Goal: Information Seeking & Learning: Learn about a topic

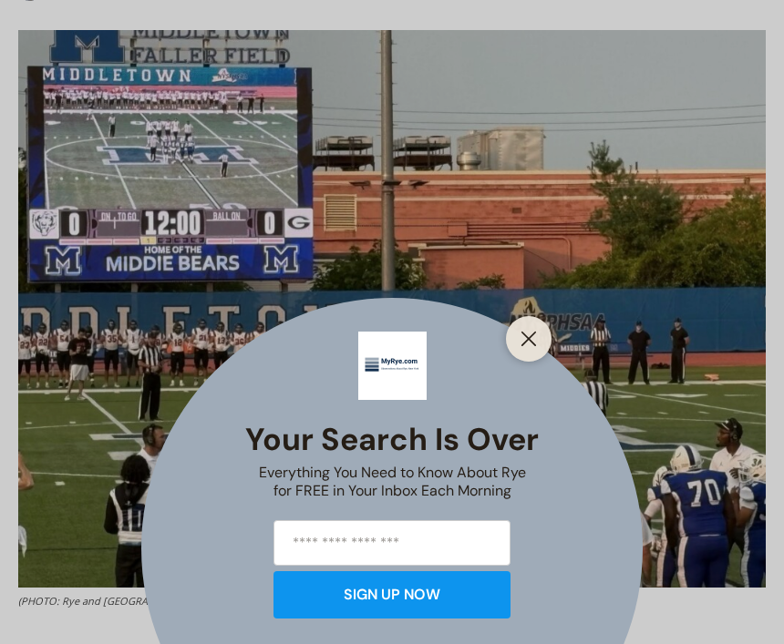
scroll to position [657, 0]
click at [530, 352] on button "Close" at bounding box center [529, 339] width 26 height 26
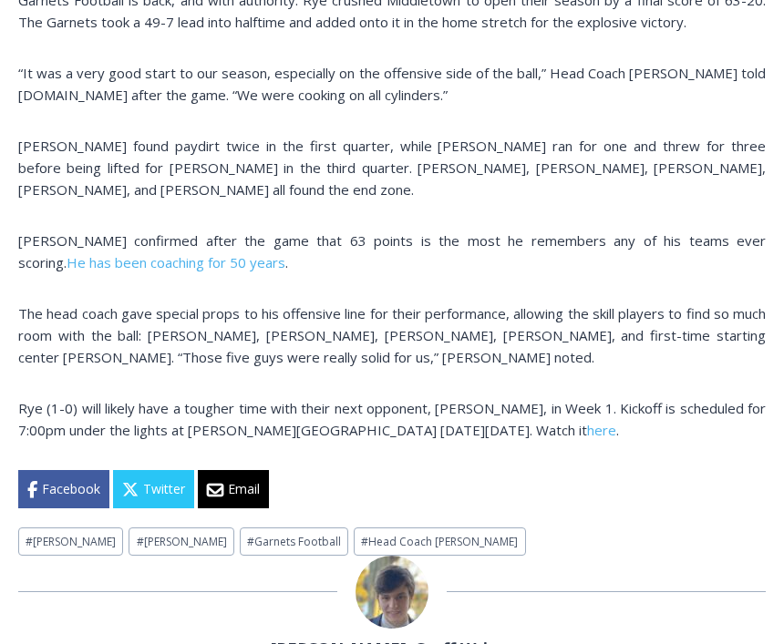
scroll to position [1302, 0]
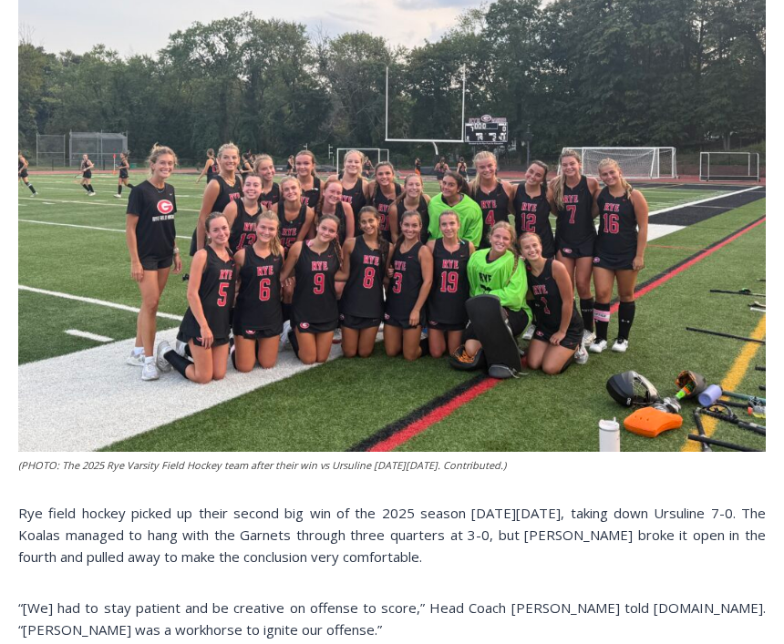
click at [76, 486] on div "(PHOTO: The 2025 Rye Varsity Field Hockey team after their win vs Ursuline on F…" at bounding box center [391, 443] width 747 height 1102
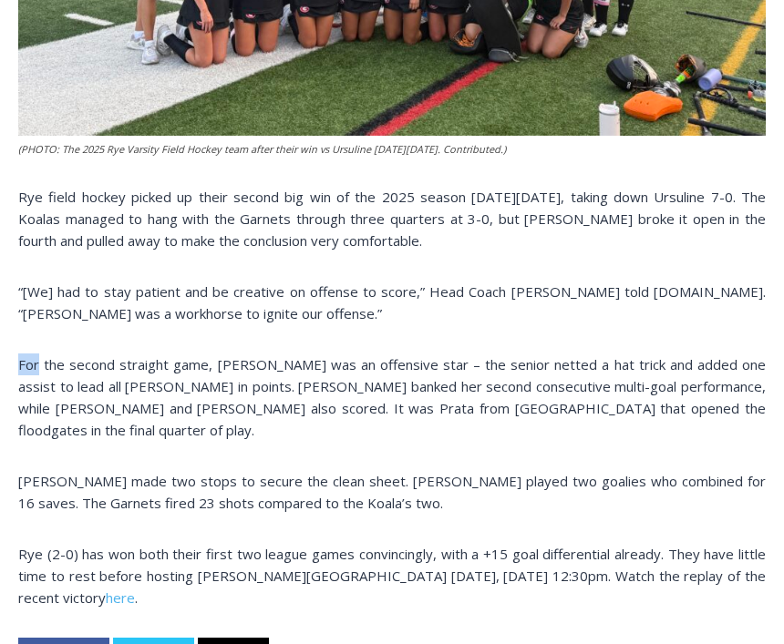
scroll to position [1112, 0]
click at [407, 324] on div "(PHOTO: The 2025 Rye Varsity Field Hockey team after their win vs Ursuline on F…" at bounding box center [391, 126] width 747 height 1102
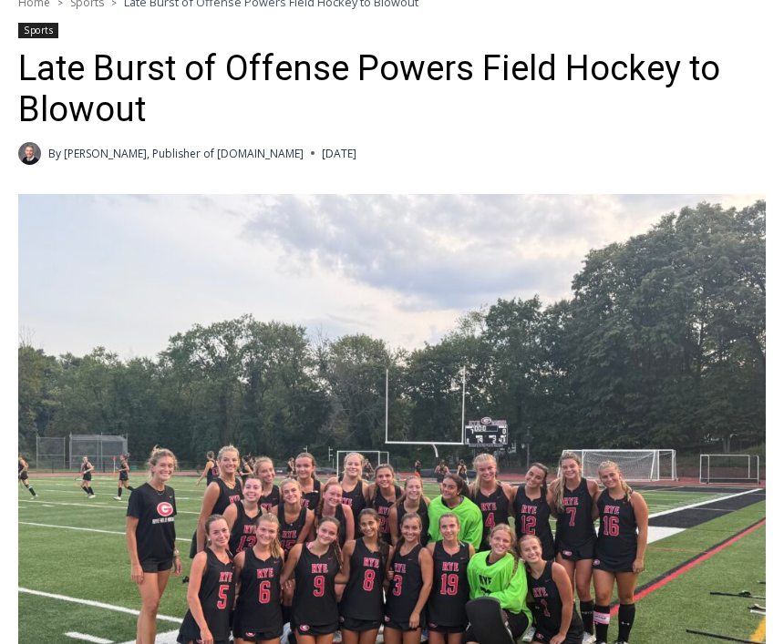
scroll to position [480, 0]
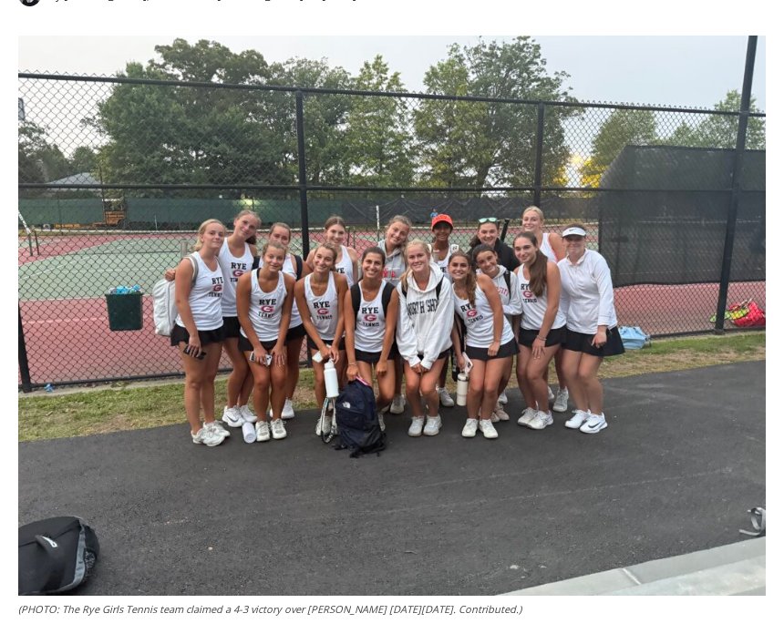
scroll to position [646, 0]
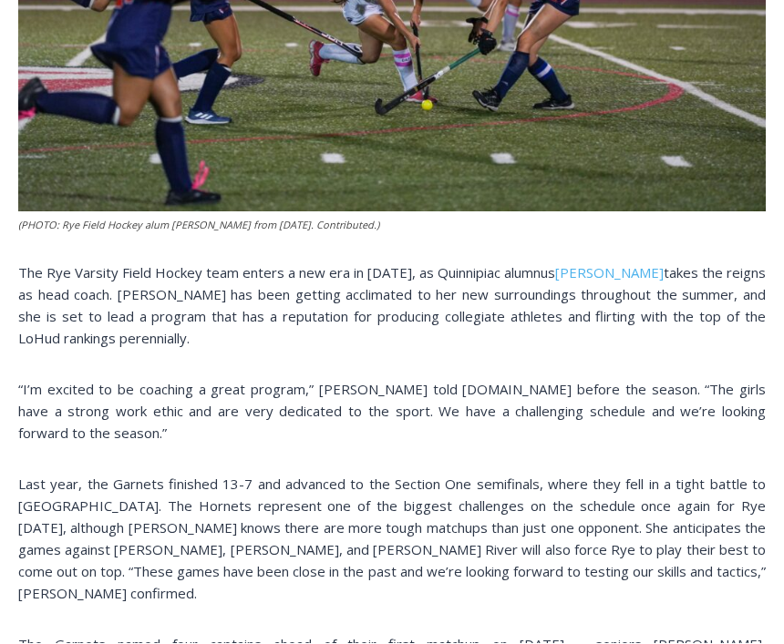
scroll to position [974, 0]
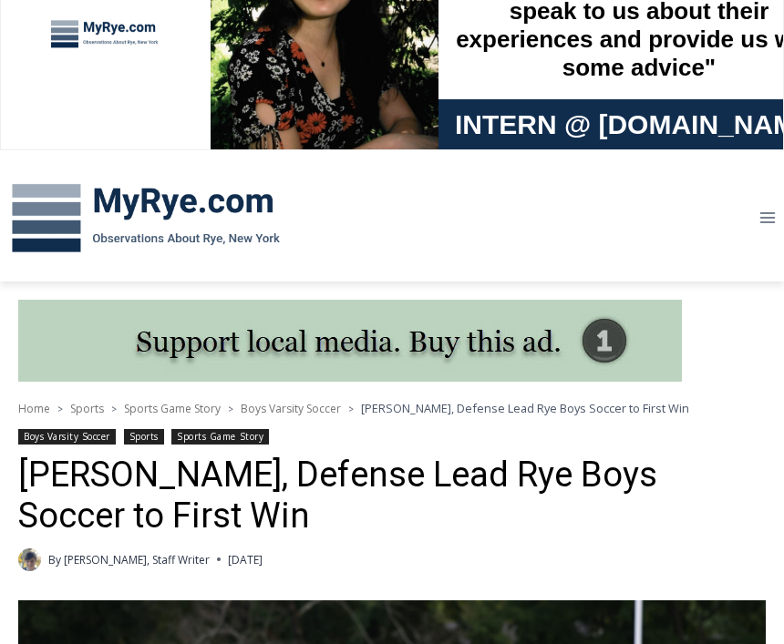
scroll to position [24, 0]
